Goal: Task Accomplishment & Management: Complete application form

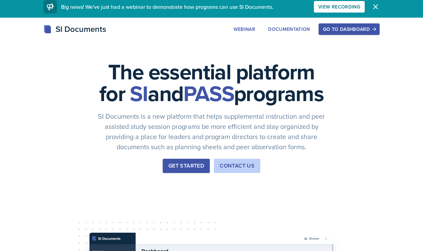
scroll to position [0, 0]
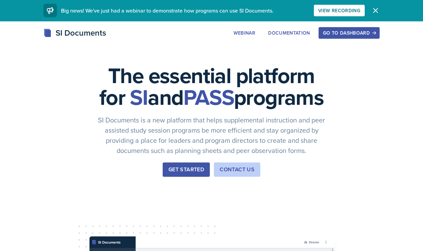
click at [183, 174] on div "Get Started" at bounding box center [186, 169] width 36 height 8
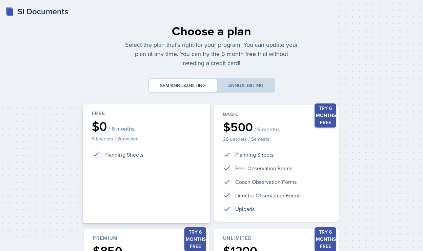
scroll to position [151, 0]
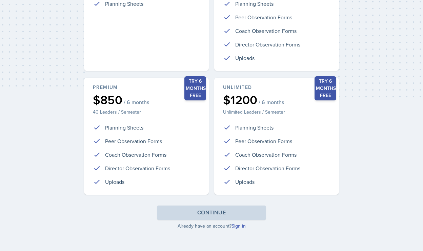
click at [242, 227] on link "Sign in" at bounding box center [238, 225] width 14 height 7
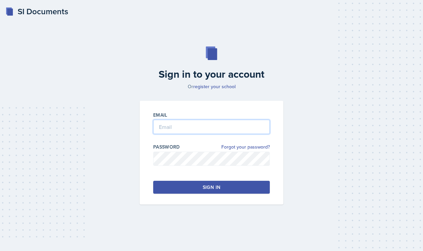
type input "[PERSON_NAME][EMAIL_ADDRESS][PERSON_NAME][DOMAIN_NAME]"
click at [187, 188] on button "Sign in" at bounding box center [211, 187] width 117 height 13
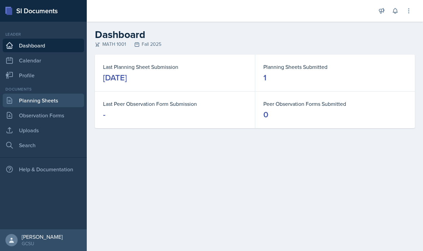
click at [29, 103] on link "Planning Sheets" at bounding box center [43, 101] width 81 height 14
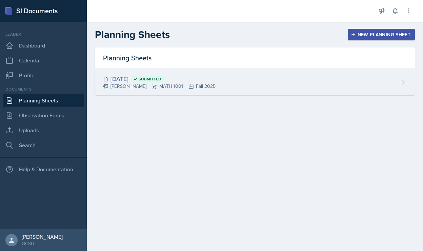
click at [287, 73] on div "[DATE] Submitted [PERSON_NAME] MATH 1001 Fall 2025" at bounding box center [255, 82] width 320 height 26
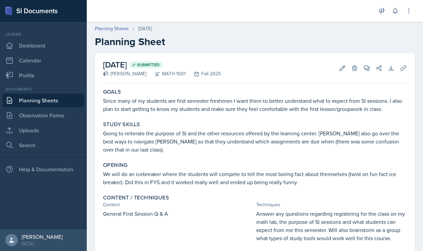
click at [28, 101] on link "Planning Sheets" at bounding box center [43, 101] width 81 height 14
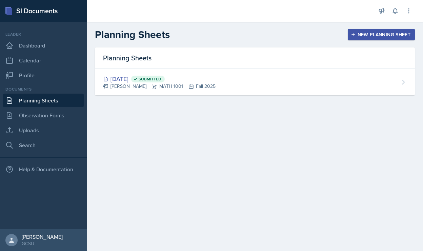
click at [359, 32] on div "New Planning Sheet" at bounding box center [381, 34] width 58 height 5
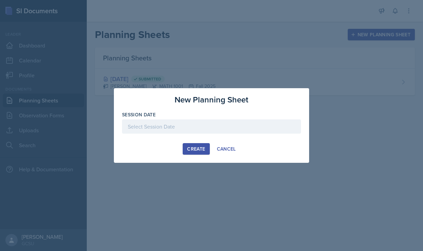
click at [233, 119] on div "Session Date" at bounding box center [211, 125] width 179 height 29
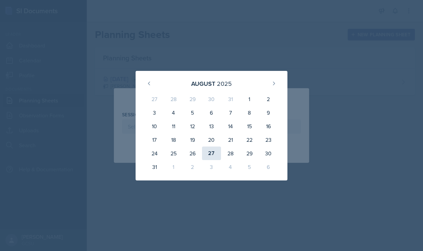
click at [209, 156] on div "27" at bounding box center [211, 153] width 19 height 14
type input "[DATE]"
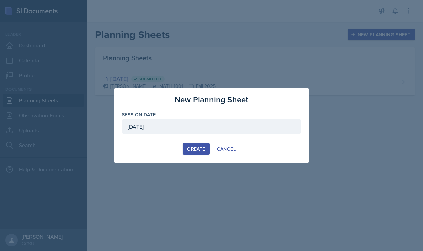
click at [193, 150] on div "Create" at bounding box center [196, 148] width 18 height 5
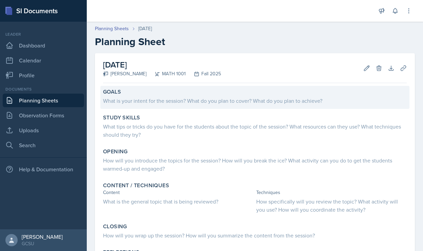
click at [189, 97] on div "What is your intent for the session? What do you plan to cover? What do you pla…" at bounding box center [255, 101] width 304 height 8
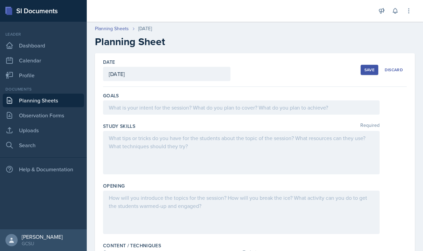
click at [156, 111] on div at bounding box center [241, 107] width 277 height 14
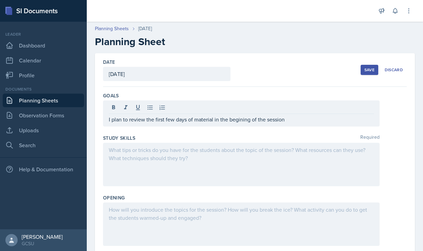
click at [244, 106] on div at bounding box center [241, 108] width 265 height 11
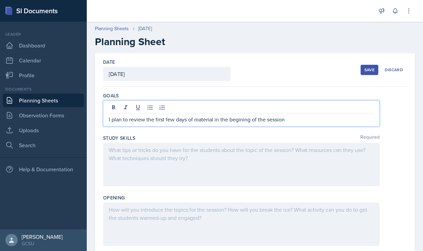
click at [238, 120] on p "I plan to review the first few days of material in the begining of the session" at bounding box center [241, 119] width 265 height 8
click at [293, 122] on p "I plan to review the first few days of material in the beginning of the session" at bounding box center [241, 119] width 265 height 8
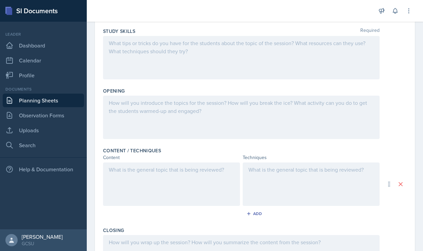
scroll to position [111, 0]
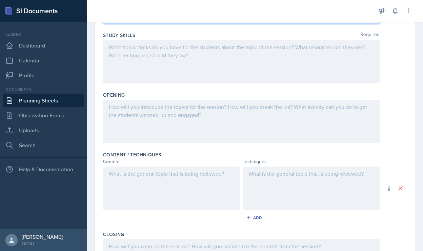
click at [155, 54] on div at bounding box center [241, 61] width 277 height 43
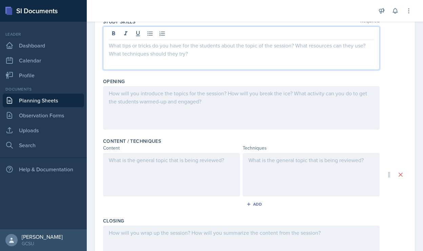
scroll to position [108, 0]
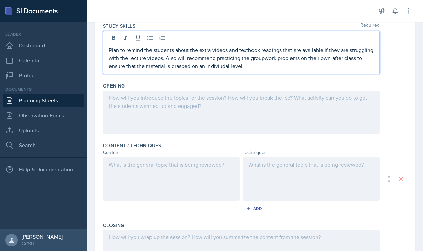
click at [230, 66] on p "Plan to remind the students about the extra videos and textbook readings that a…" at bounding box center [241, 58] width 265 height 24
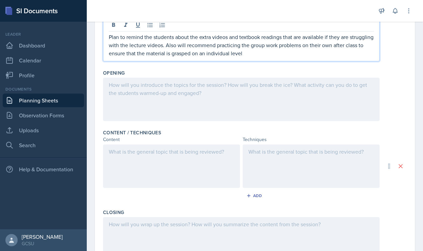
scroll to position [123, 0]
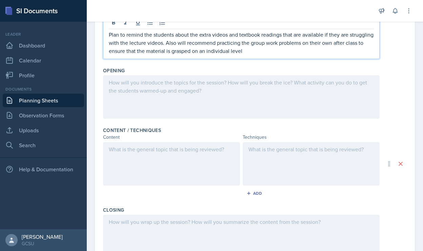
click at [261, 55] on div "Plan to remind the students about the extra videos and textbook readings that a…" at bounding box center [241, 37] width 277 height 43
click at [264, 52] on p "Plan to remind the students about the extra videos and textbook readings that a…" at bounding box center [241, 42] width 265 height 24
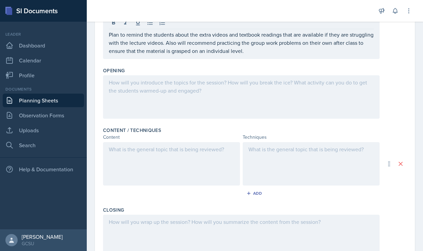
click at [234, 87] on div at bounding box center [241, 96] width 277 height 43
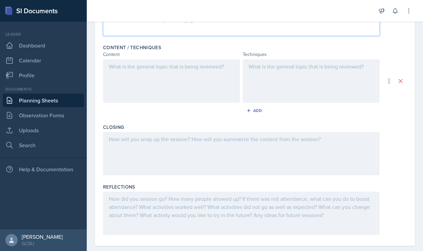
click at [193, 81] on div at bounding box center [171, 80] width 137 height 43
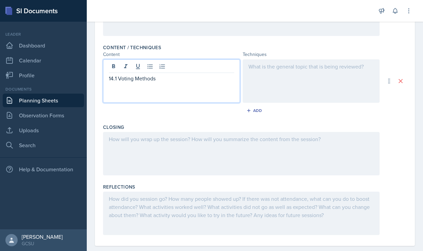
click at [254, 104] on div "Content / Techniques Content Techniques 14.1 Voting Methods Add" at bounding box center [255, 81] width 304 height 80
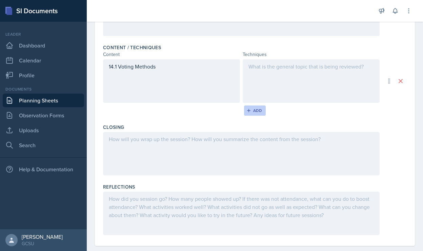
click at [256, 111] on div "Add" at bounding box center [255, 110] width 15 height 5
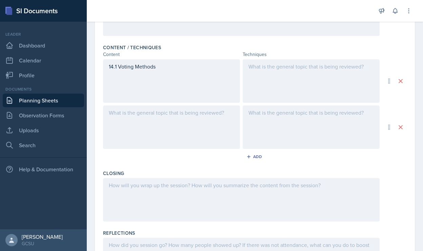
click at [146, 113] on div at bounding box center [171, 126] width 137 height 43
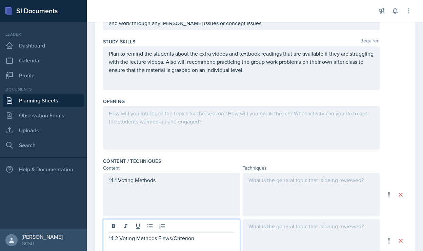
scroll to position [0, 0]
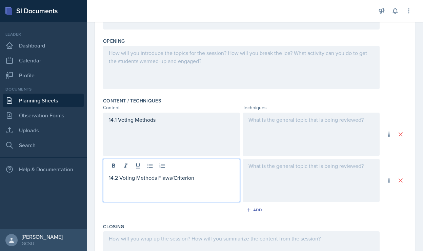
click at [145, 57] on div at bounding box center [241, 67] width 277 height 43
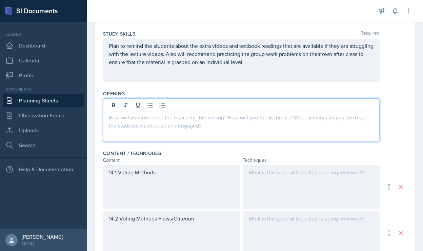
scroll to position [101, 0]
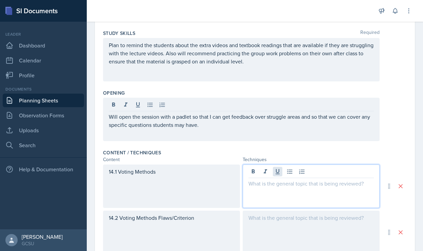
click at [274, 174] on div at bounding box center [311, 185] width 137 height 43
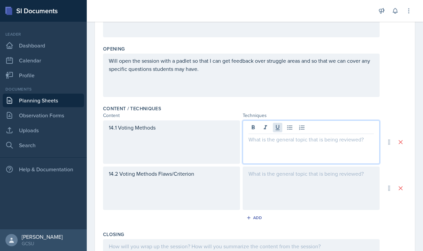
scroll to position [144, 0]
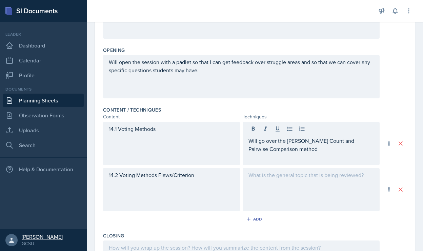
click at [65, 233] on link "[PERSON_NAME] GCSU" at bounding box center [43, 240] width 87 height 22
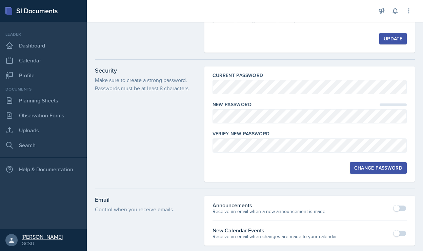
scroll to position [58, 0]
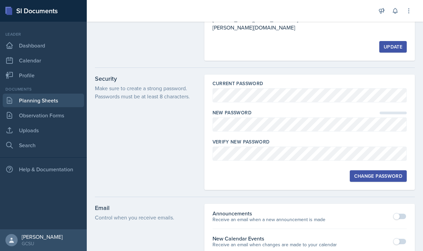
click at [48, 97] on link "Planning Sheets" at bounding box center [43, 101] width 81 height 14
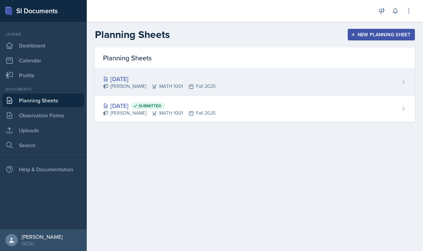
click at [153, 77] on div "[DATE]" at bounding box center [159, 78] width 113 height 9
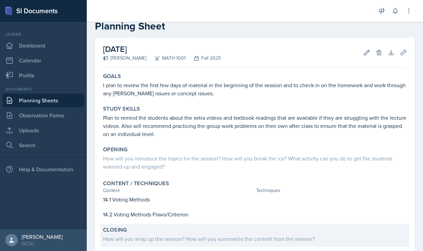
scroll to position [98, 0]
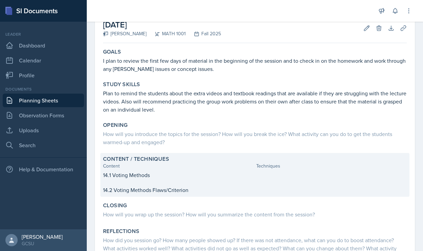
click at [271, 164] on div "Techniques" at bounding box center [331, 165] width 150 height 7
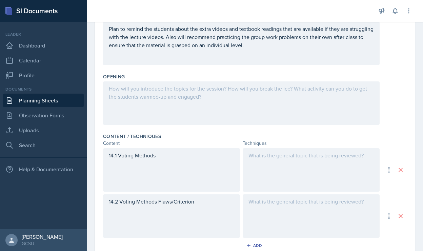
click at [258, 177] on div at bounding box center [311, 169] width 137 height 43
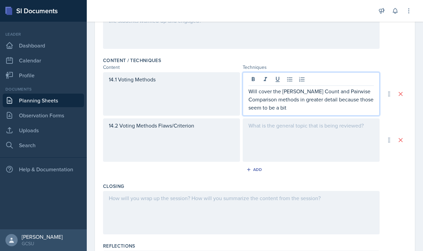
scroll to position [197, 0]
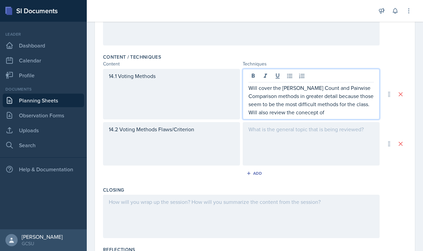
click at [284, 111] on p "Will cover the [PERSON_NAME] Count and Pairwise Comparison methods in greater d…" at bounding box center [310, 100] width 125 height 33
click at [308, 113] on p "Will cover the [PERSON_NAME] Count and Pairwise Comparison methods in greater d…" at bounding box center [310, 100] width 125 height 33
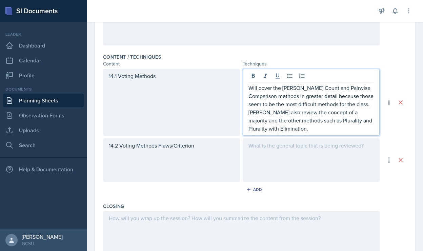
click at [267, 178] on div at bounding box center [311, 159] width 137 height 43
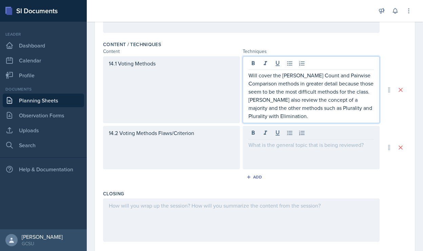
scroll to position [221, 0]
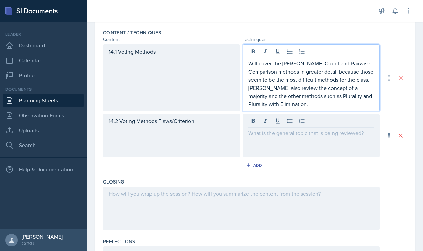
click at [295, 107] on p "Will cover the [PERSON_NAME] Count and Pairwise Comparison methods in greater d…" at bounding box center [310, 83] width 125 height 49
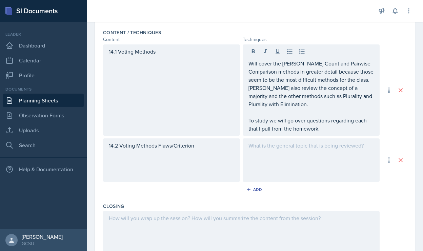
click at [291, 163] on div at bounding box center [311, 159] width 137 height 43
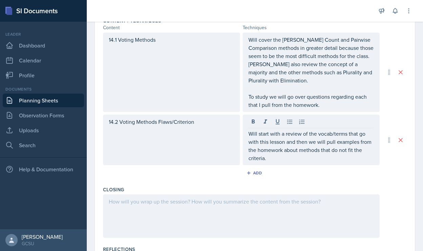
click at [159, 214] on div at bounding box center [241, 215] width 277 height 43
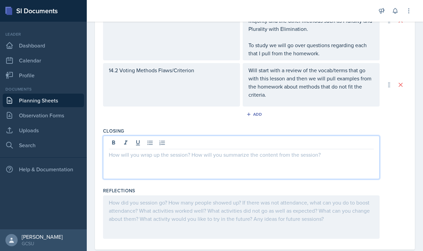
scroll to position [287, 0]
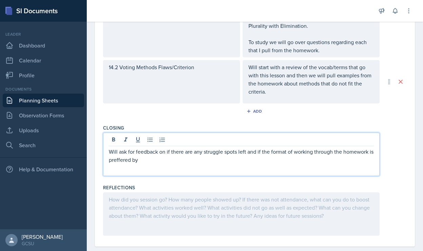
click at [126, 163] on p "Will ask for feedback on if there are any struggle spots left and if the format…" at bounding box center [241, 155] width 265 height 16
click at [150, 161] on p "Will ask for feedback on if there are any struggle spots left and if the format…" at bounding box center [241, 155] width 265 height 16
click at [123, 213] on div at bounding box center [241, 213] width 277 height 43
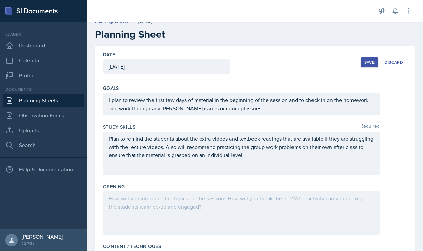
click at [124, 203] on div at bounding box center [241, 212] width 277 height 43
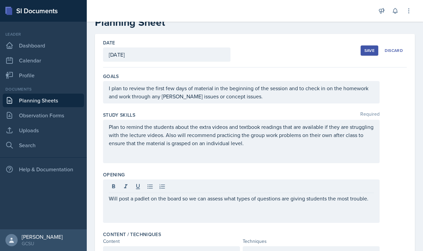
click at [367, 54] on button "Save" at bounding box center [370, 50] width 18 height 10
